Goal: Information Seeking & Learning: Compare options

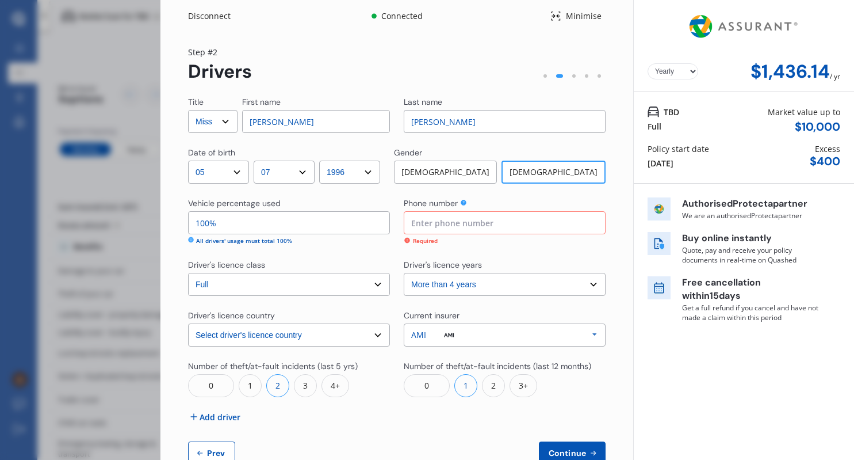
select select "Miss"
select select "05"
select select "07"
select select "1996"
select select "full"
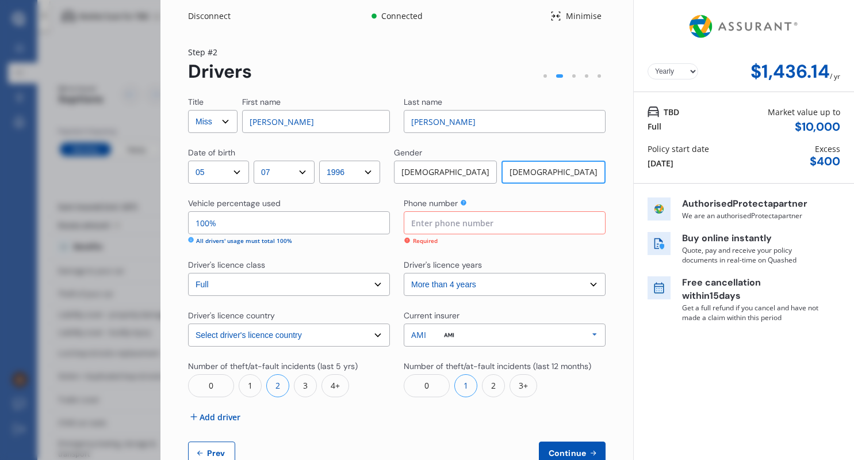
select select "more than 4 years"
select select "[GEOGRAPHIC_DATA]"
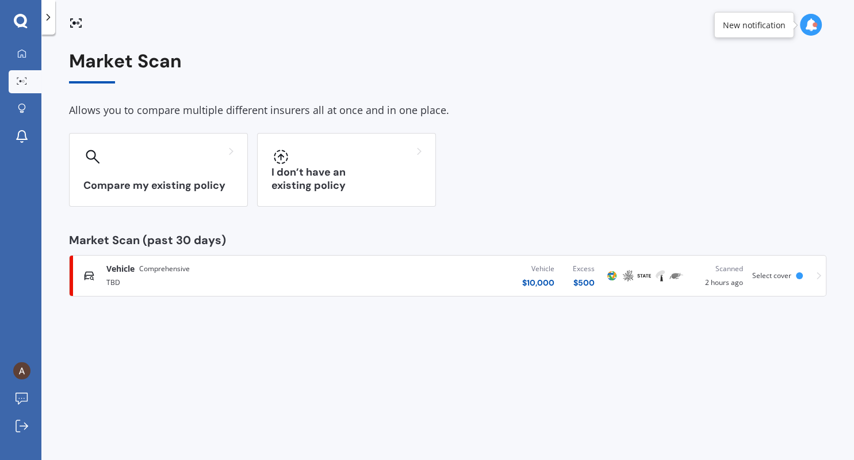
click at [799, 291] on div "Vehicle Comprehensive TBD Vehicle $ 10,000 Excess $ 500 Scanned 2 hours ago Sel…" at bounding box center [447, 275] width 747 height 35
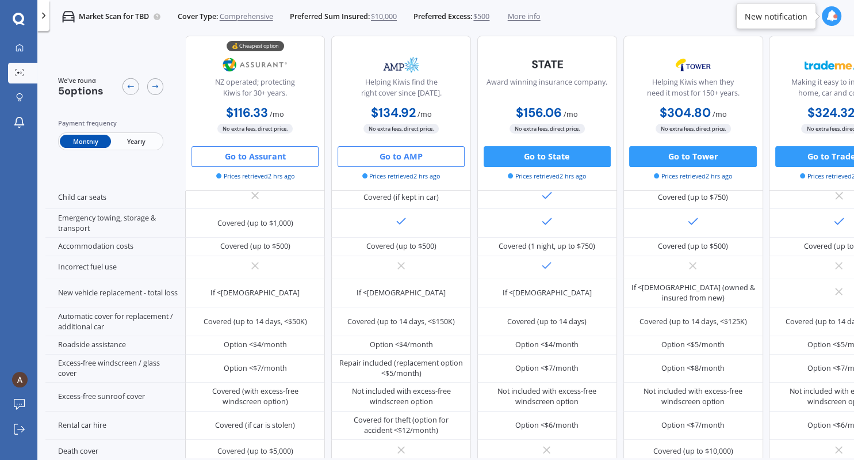
scroll to position [270, 0]
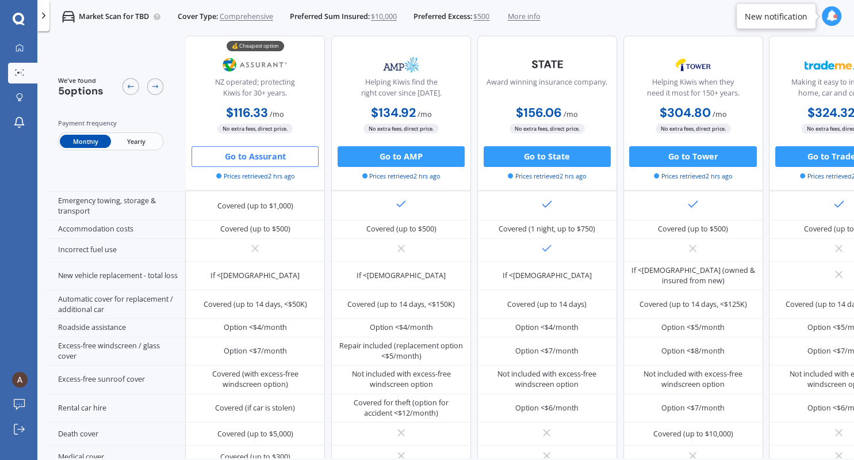
click at [144, 142] on span "Yearly" at bounding box center [136, 141] width 51 height 13
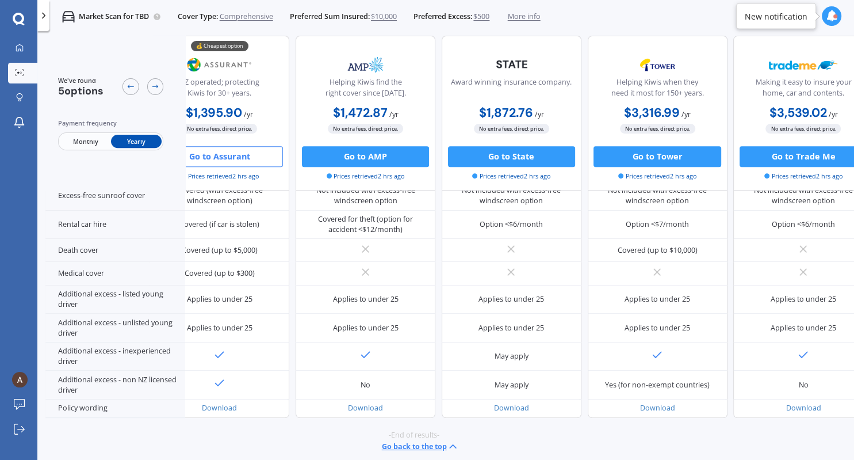
scroll to position [474, 21]
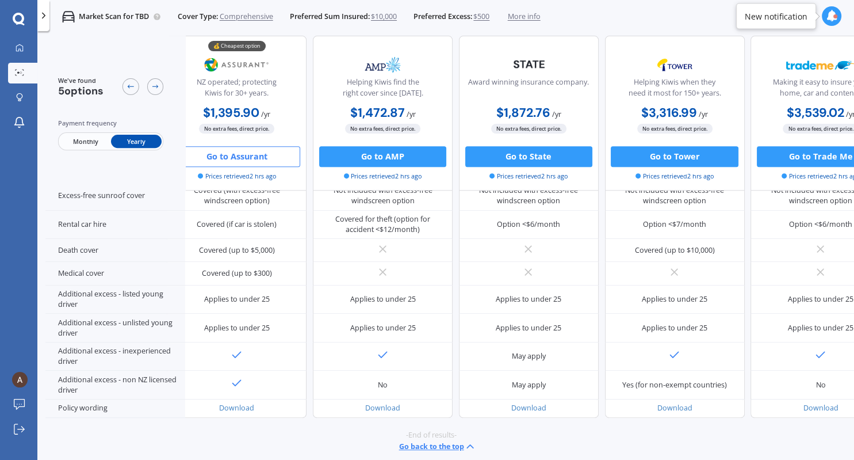
click at [151, 78] on div at bounding box center [143, 86] width 41 height 21
click at [155, 86] on icon at bounding box center [155, 86] width 8 height 8
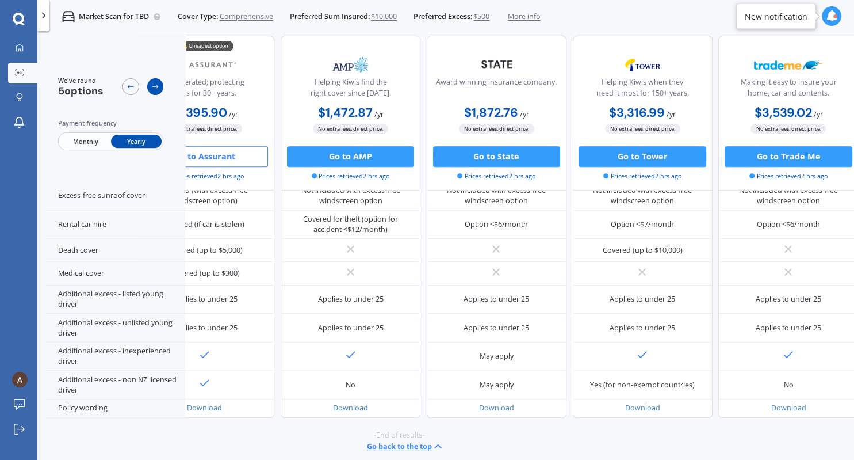
scroll to position [474, 61]
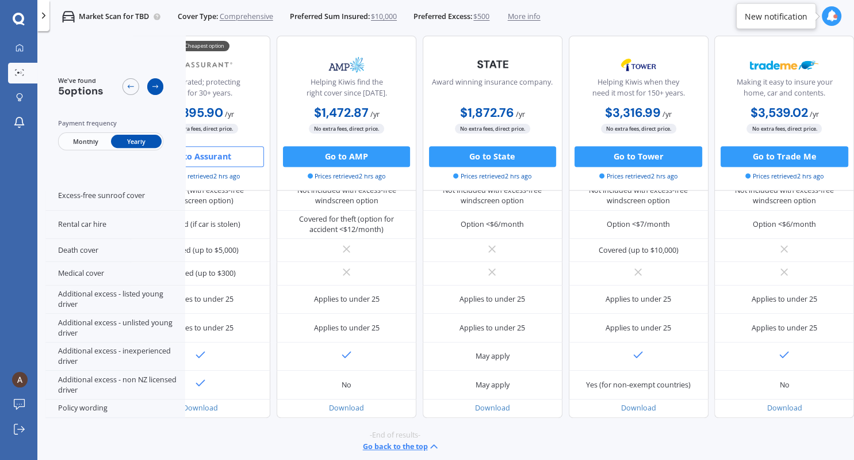
click at [155, 86] on icon at bounding box center [155, 86] width 8 height 8
click at [132, 87] on icon at bounding box center [131, 86] width 8 height 8
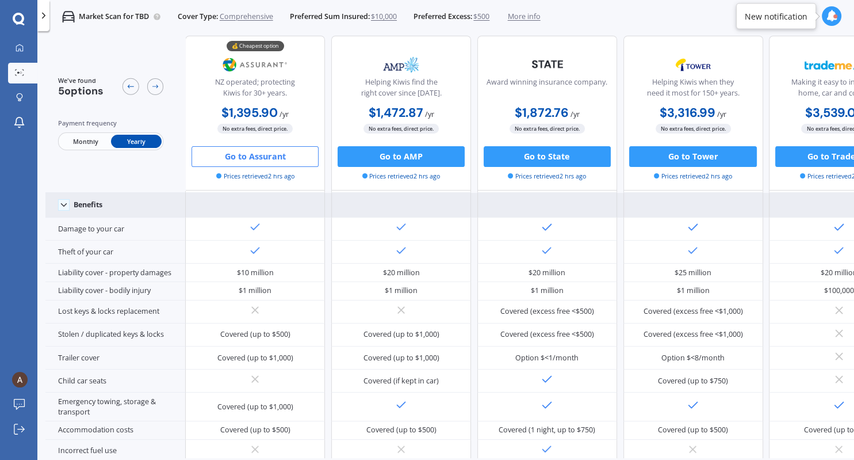
scroll to position [67, 0]
